Goal: Navigation & Orientation: Find specific page/section

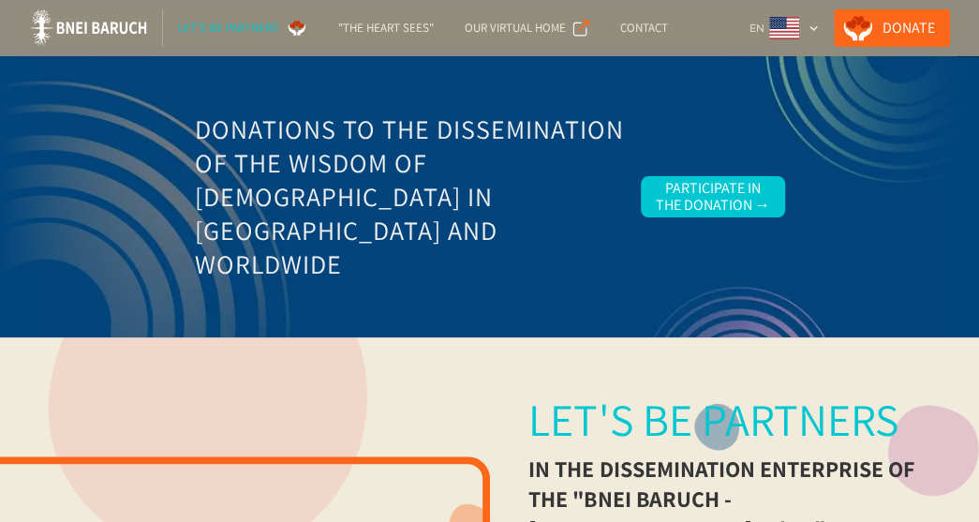
click at [261, 30] on div "Let's be partners" at bounding box center [228, 28] width 100 height 19
click at [414, 37] on div ""The Heart Sees"" at bounding box center [386, 28] width 96 height 19
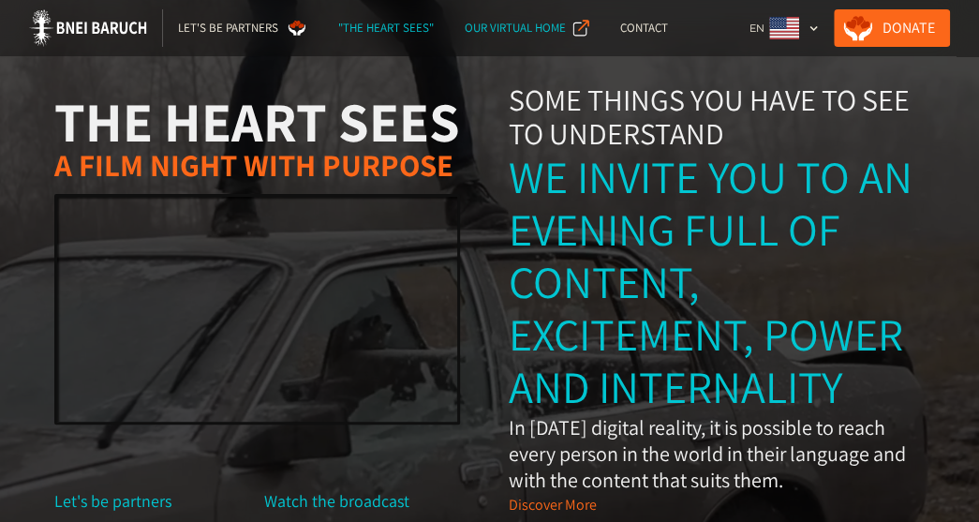
click at [508, 22] on div "Our Virtual Home" at bounding box center [514, 28] width 101 height 19
